Goal: Information Seeking & Learning: Learn about a topic

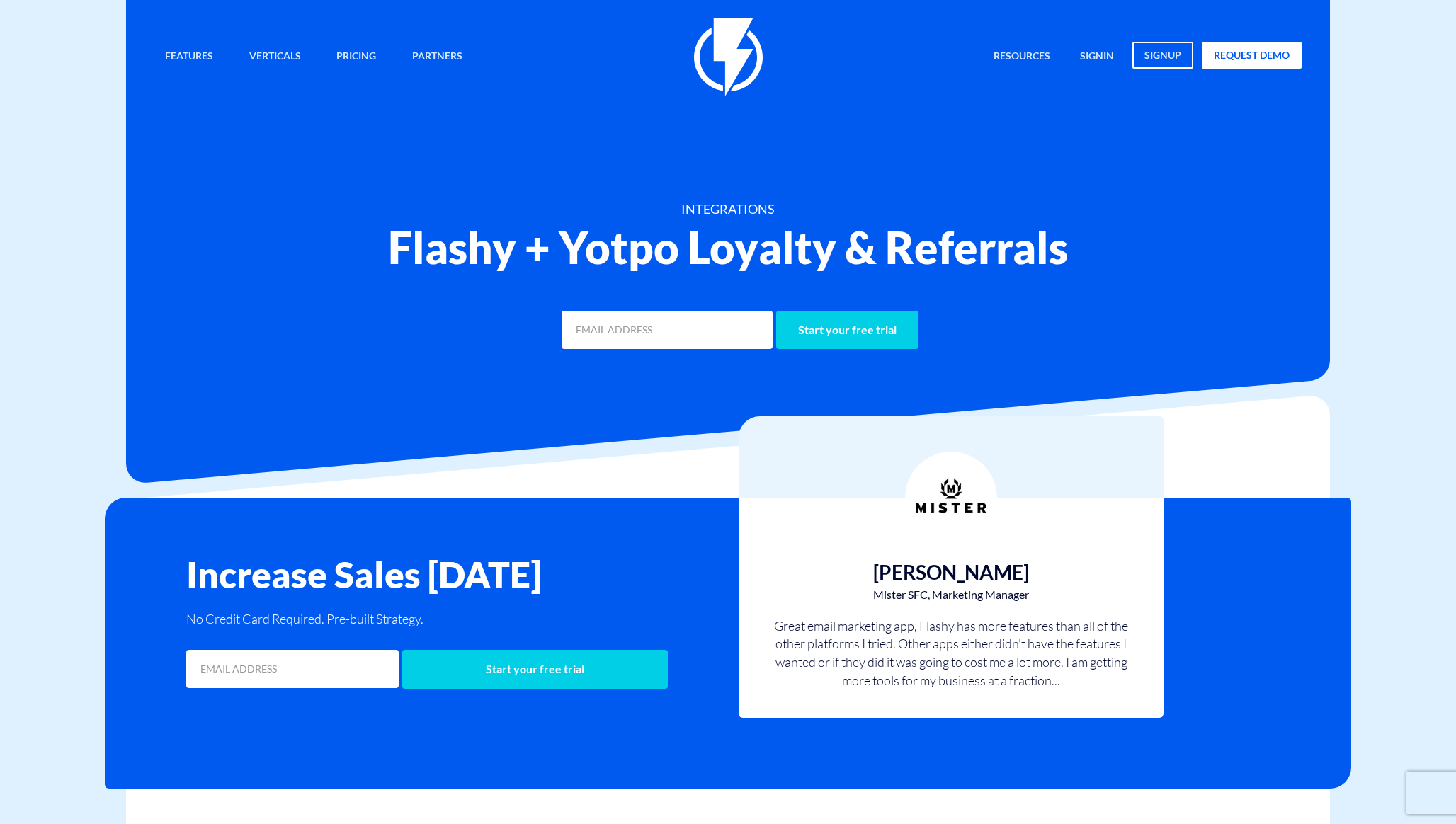
click at [231, 364] on div at bounding box center [727, 343] width 1203 height 282
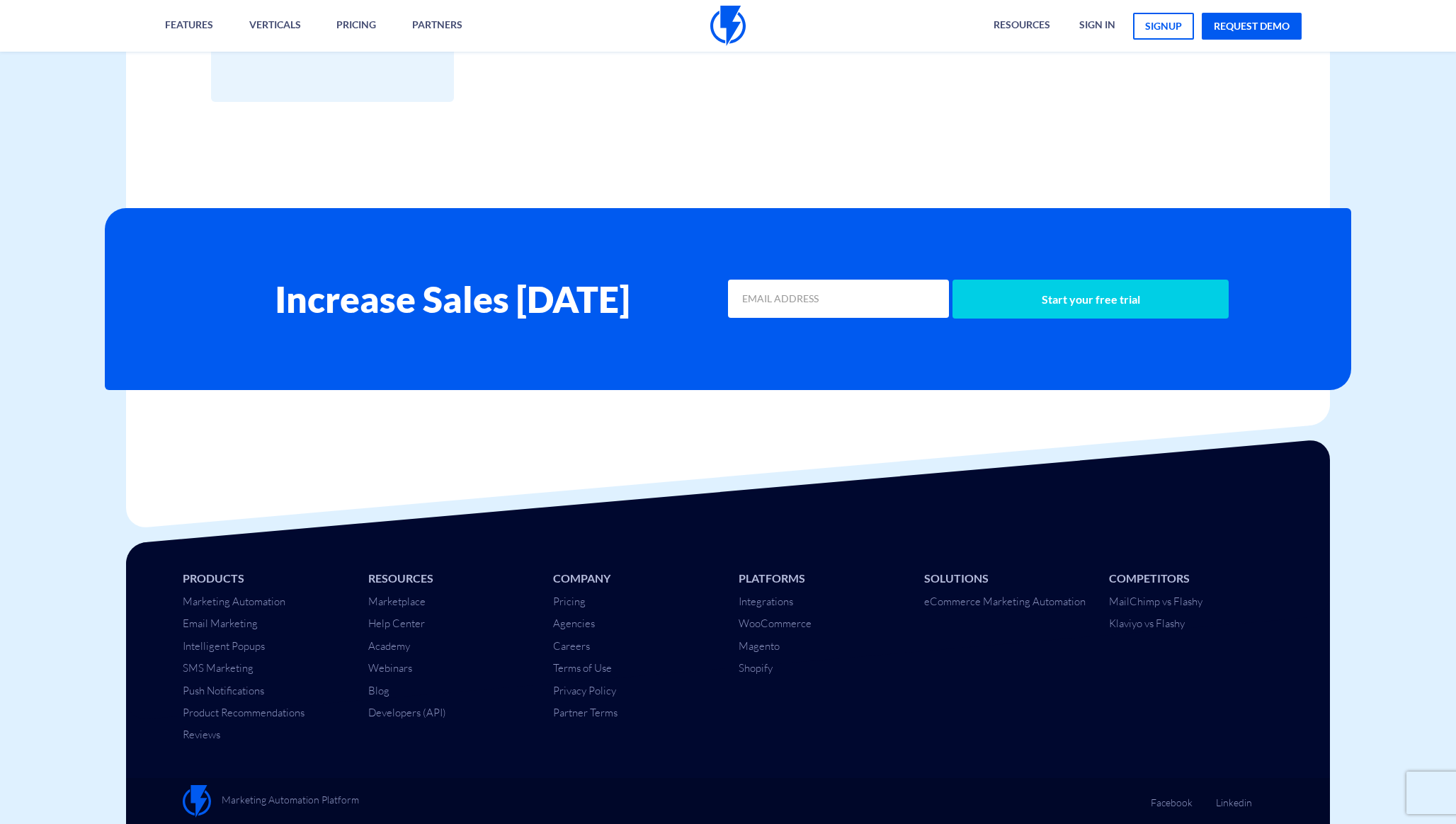
scroll to position [1823, 0]
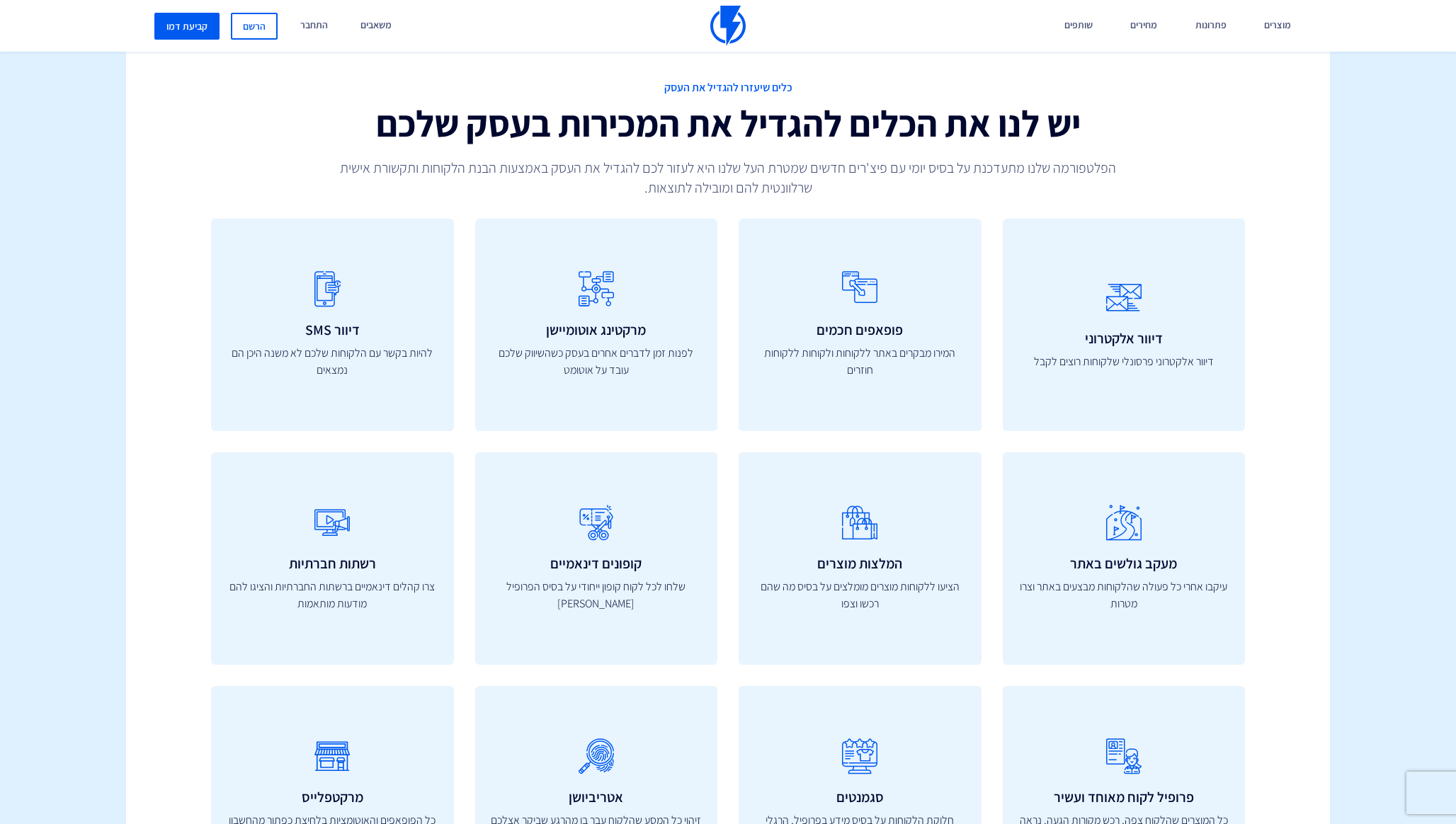
scroll to position [761, 0]
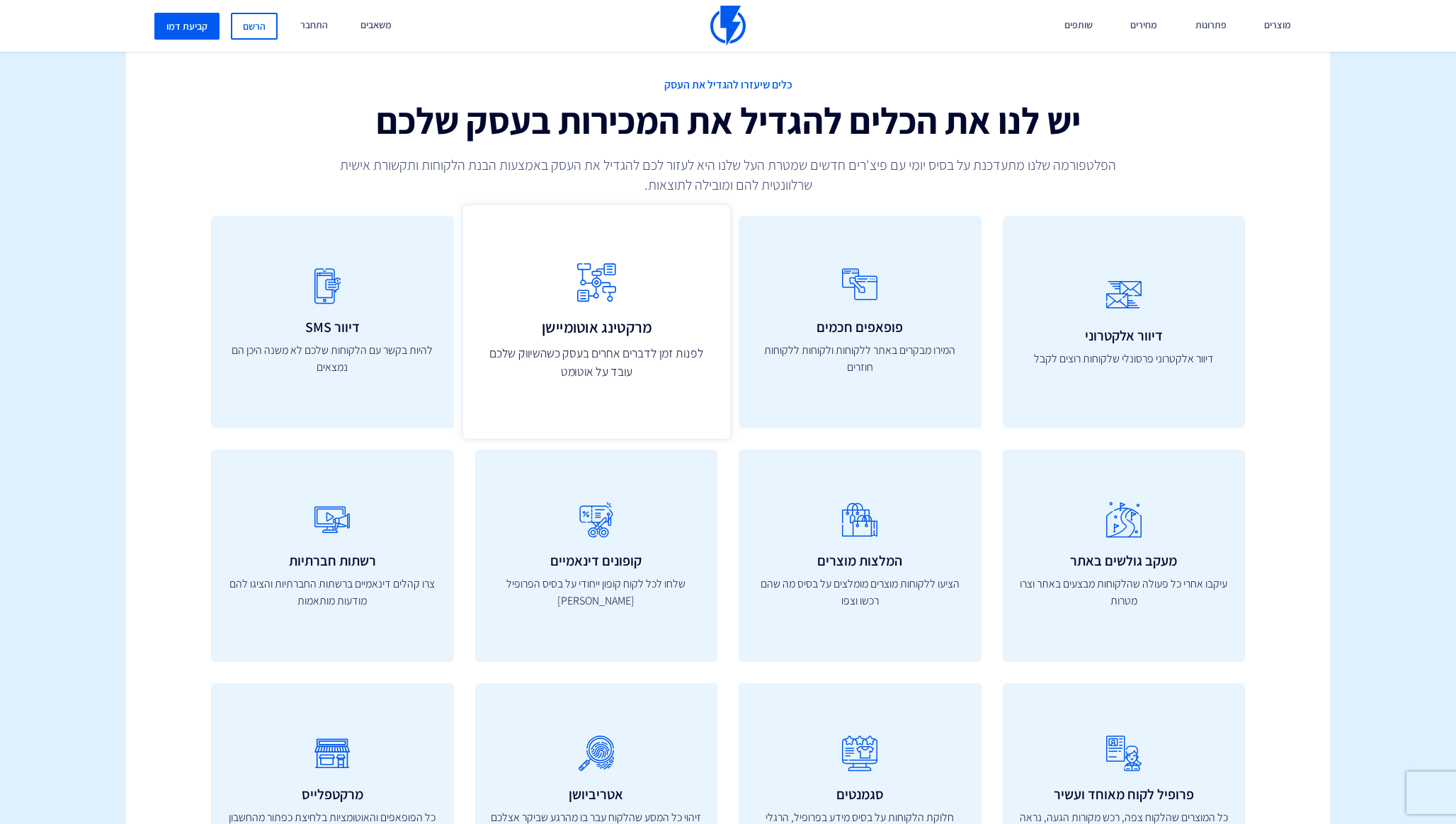
click at [612, 374] on p "לפנות זמן לדברים אחרים בעסק כשהשיווק שלכם עובד על אוטומט" at bounding box center [595, 363] width 236 height 38
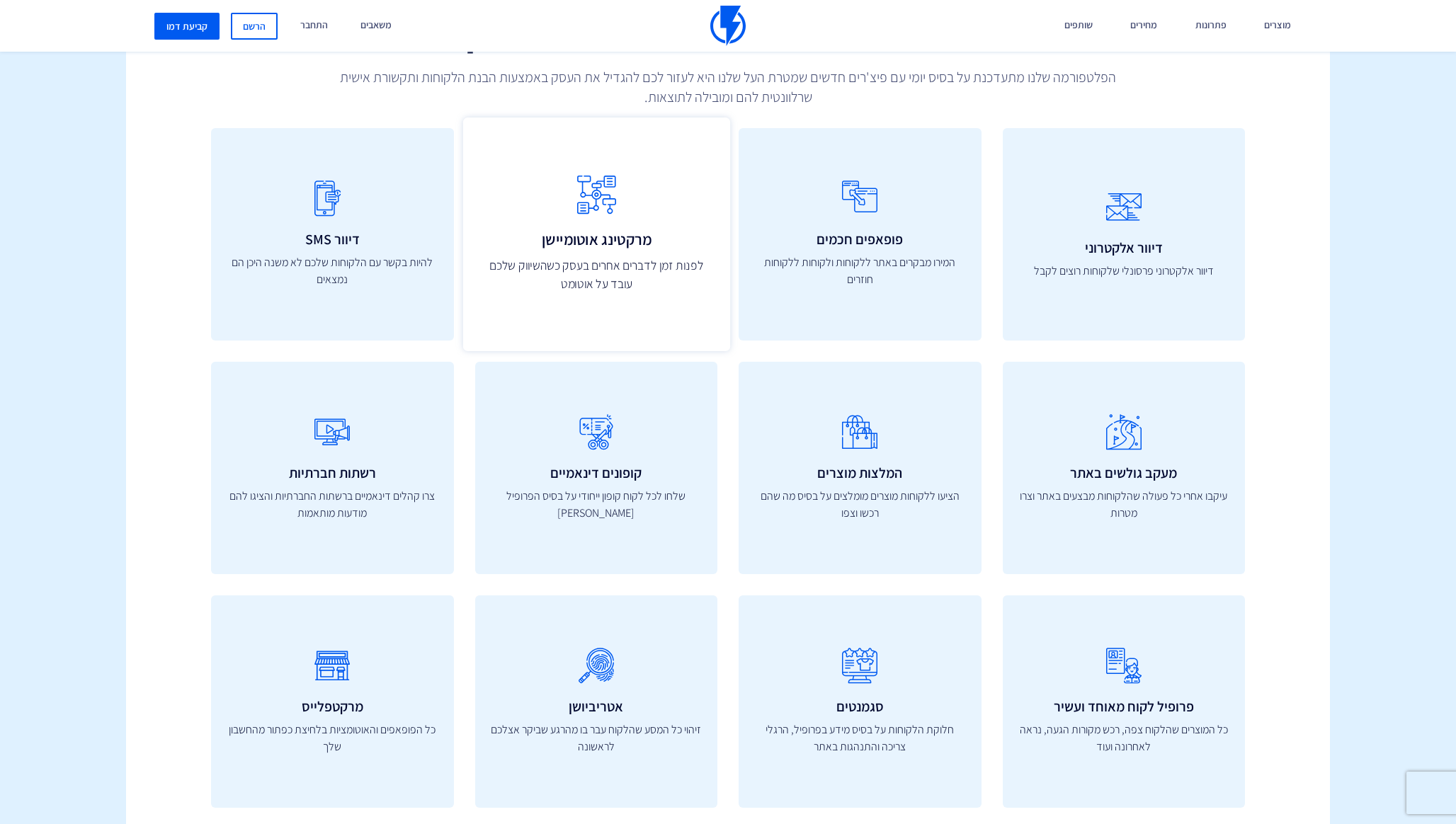
scroll to position [845, 0]
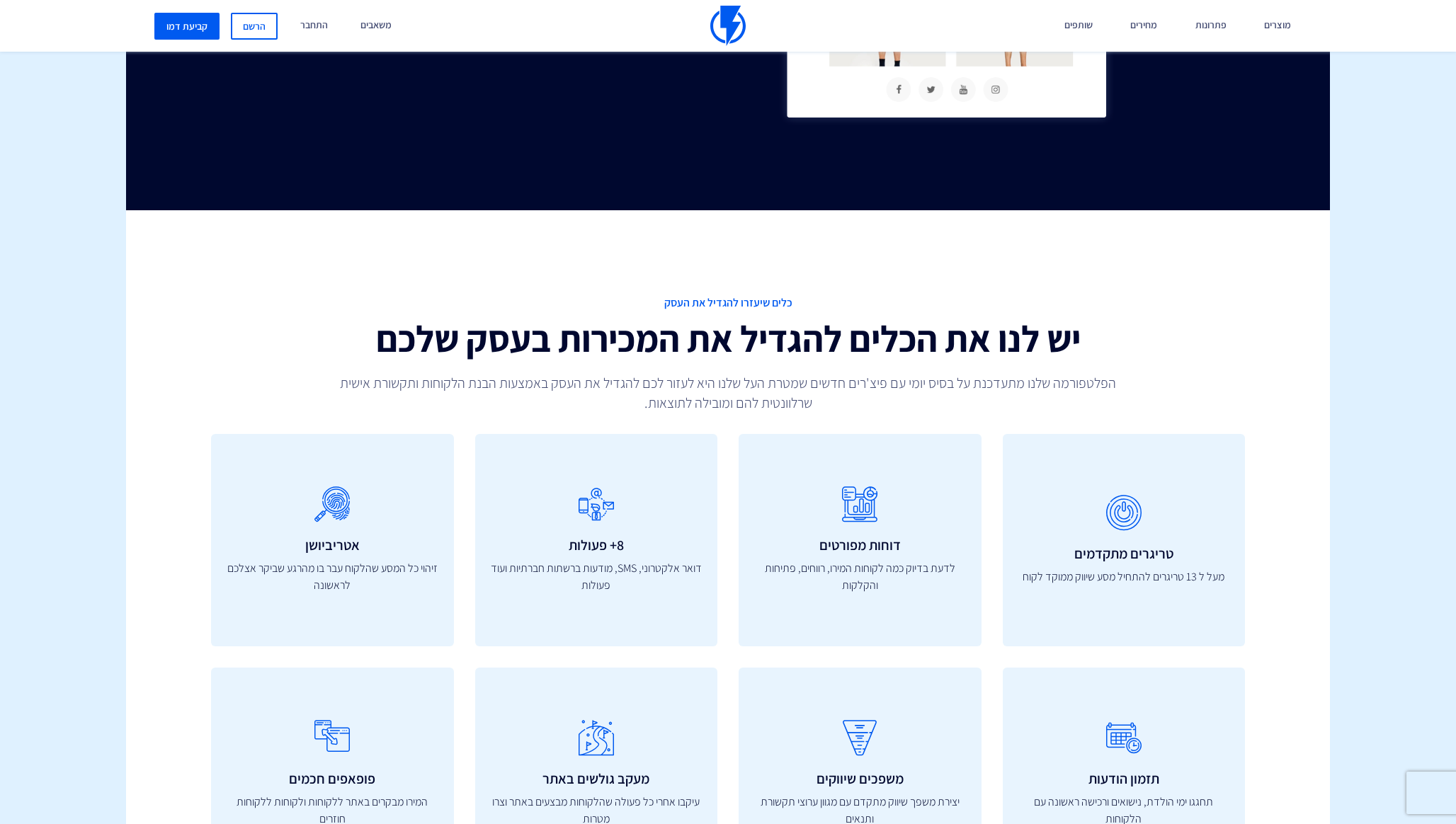
scroll to position [3942, 0]
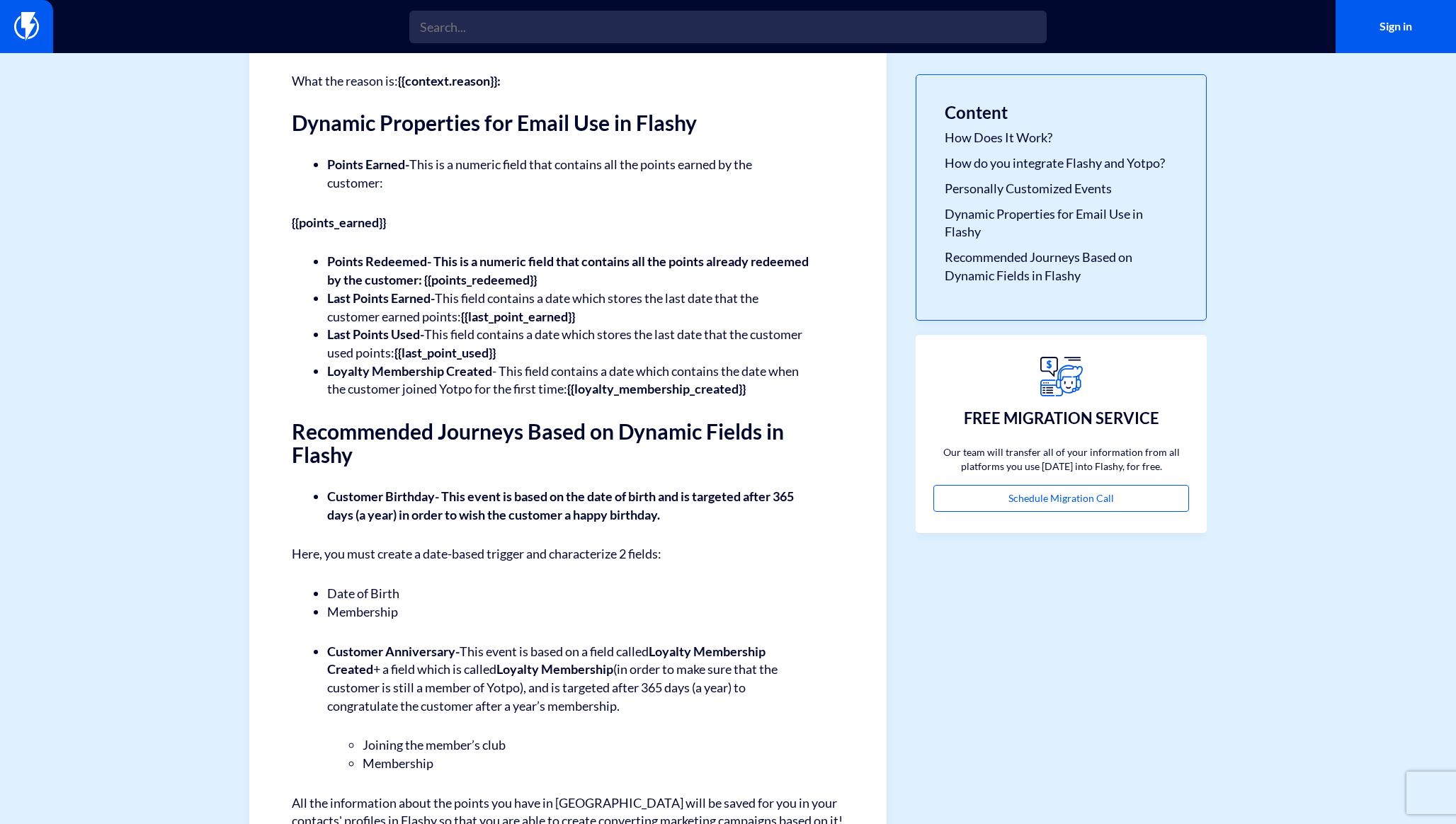
scroll to position [3139, 0]
